Goal: Task Accomplishment & Management: Use online tool/utility

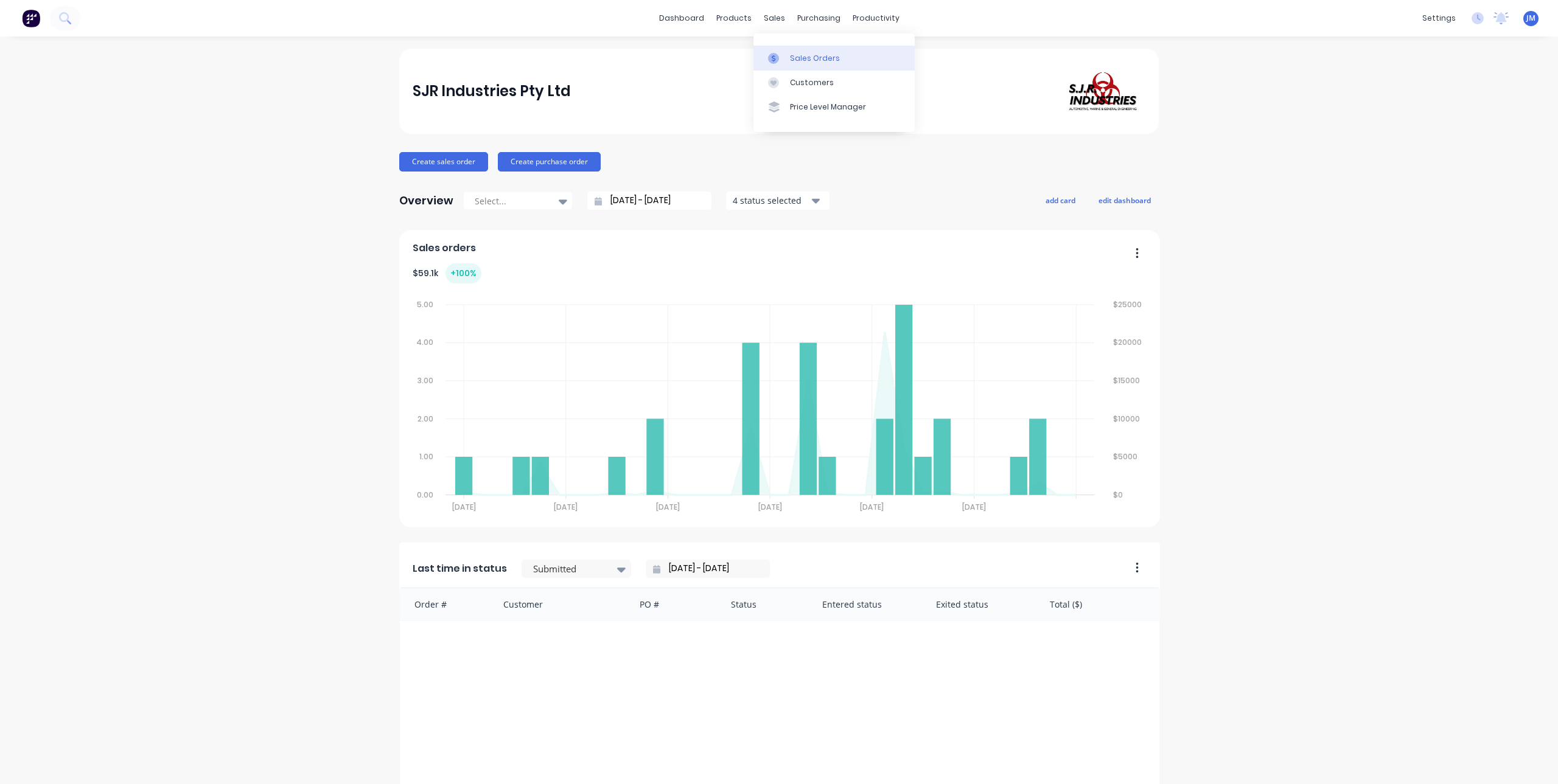
click at [782, 57] on div at bounding box center [777, 58] width 18 height 11
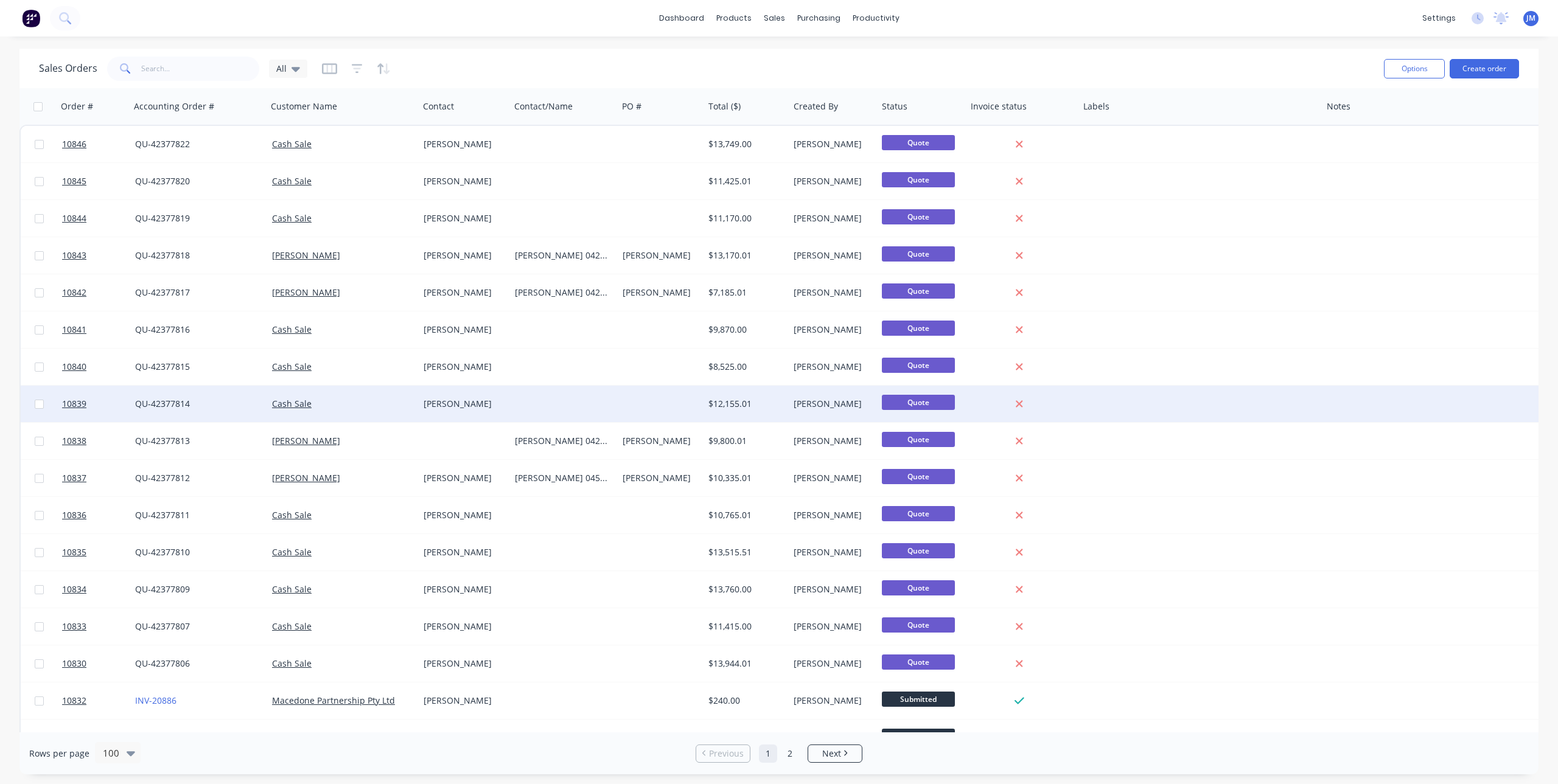
click at [452, 405] on div "Riley Andreazza" at bounding box center [462, 404] width 78 height 12
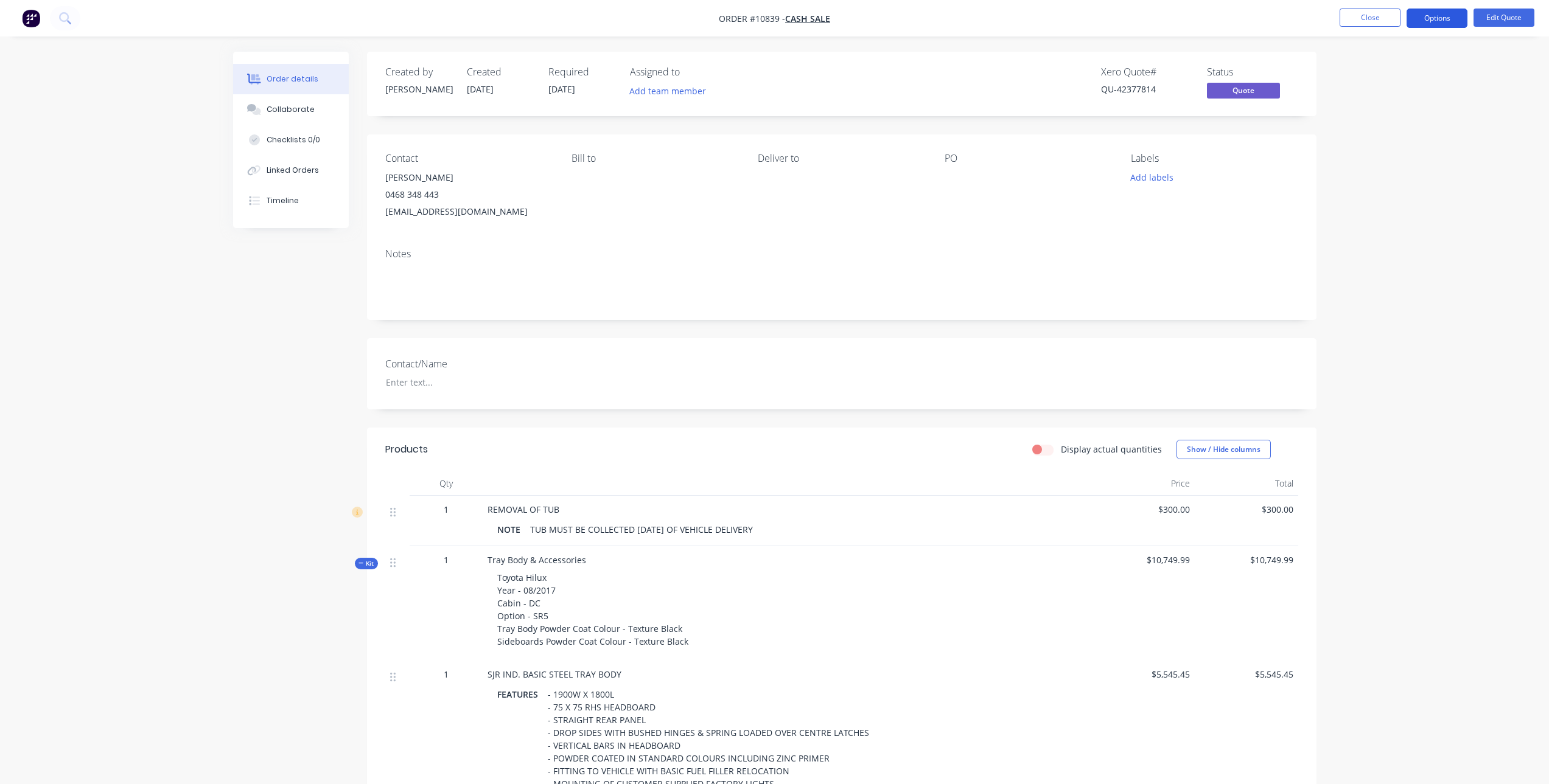
click at [1418, 17] on button "Options" at bounding box center [1437, 17] width 61 height 19
click at [1373, 69] on div "Quote" at bounding box center [1400, 73] width 112 height 17
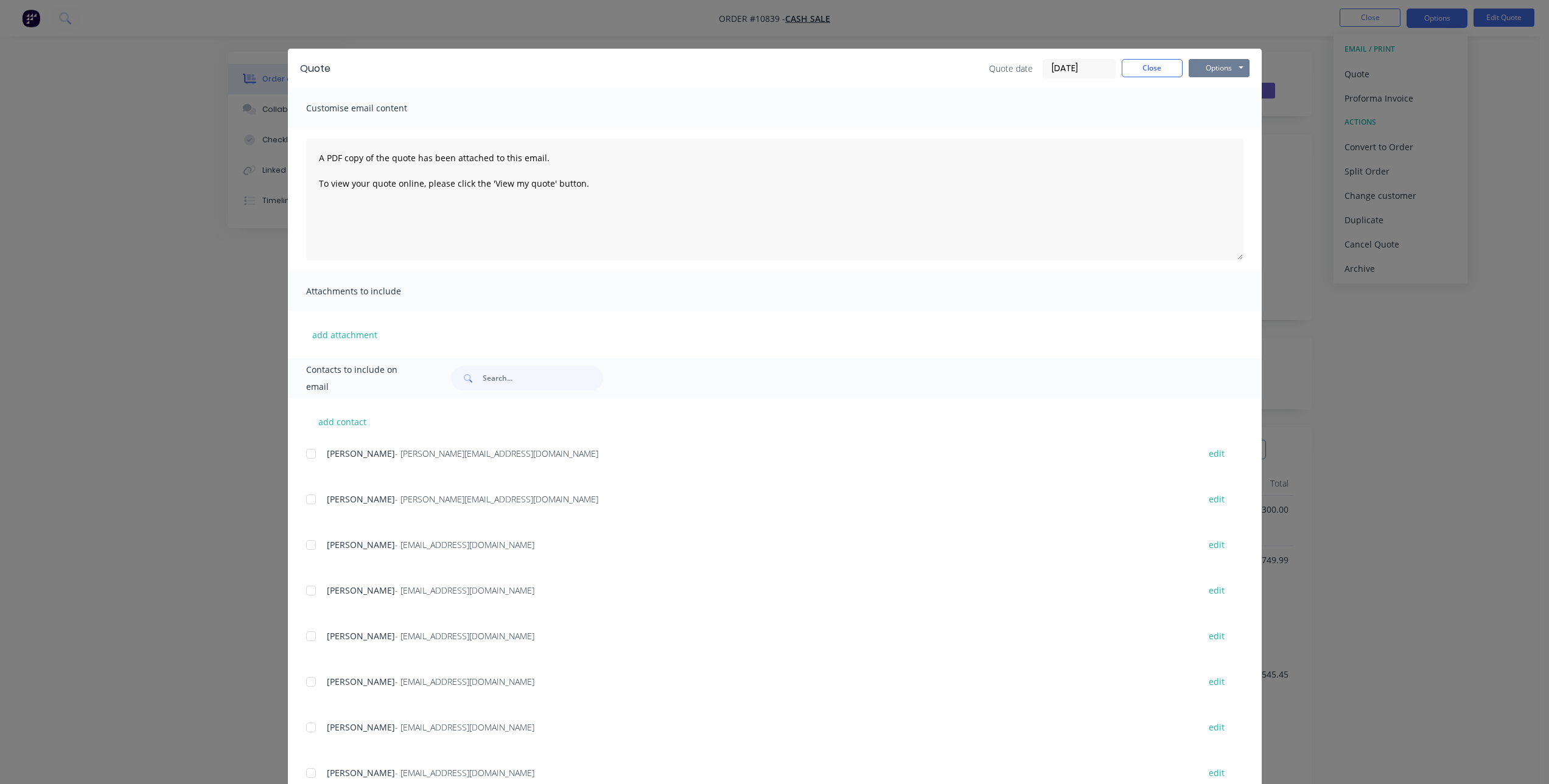
click at [1229, 74] on button "Options" at bounding box center [1219, 69] width 61 height 18
click at [1215, 111] on button "Print" at bounding box center [1227, 110] width 78 height 20
click at [1162, 68] on button "Close" at bounding box center [1151, 69] width 61 height 18
